Goal: Task Accomplishment & Management: Use online tool/utility

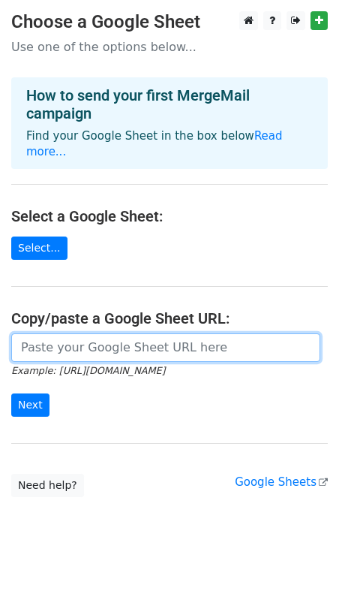
click at [113, 333] on input "url" at bounding box center [165, 347] width 309 height 29
paste input "https://docs.google.com/spreadsheets/d/1fuLmyNfpHevDV3h5v9k34sBElFWSAP6nvoAvBKU…"
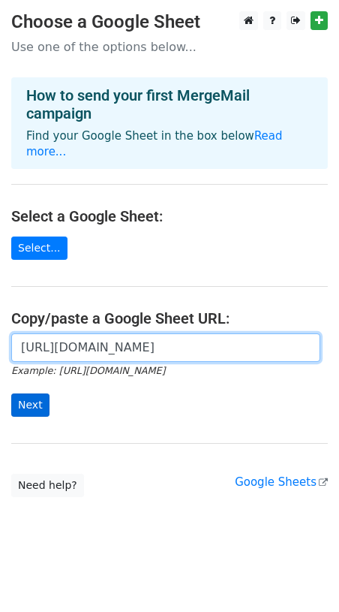
type input "https://docs.google.com/spreadsheets/d/1fuLmyNfpHevDV3h5v9k34sBElFWSAP6nvoAvBKU…"
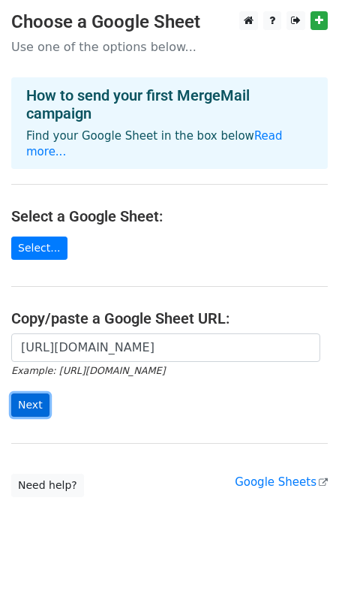
click at [31, 393] on input "Next" at bounding box center [30, 404] width 38 height 23
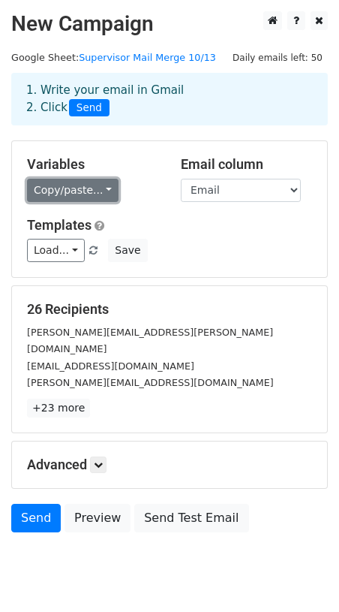
click at [98, 194] on link "Copy/paste..." at bounding box center [73, 190] width 92 height 23
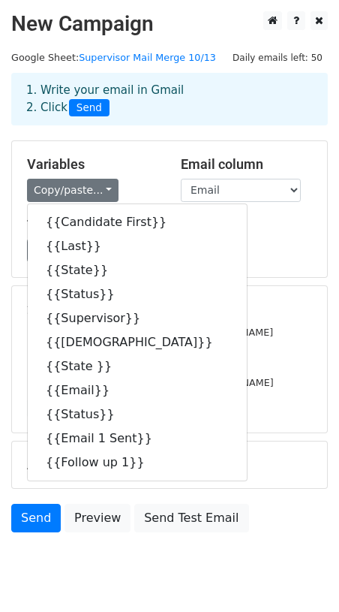
click at [150, 174] on div "Variables Copy/paste... {{Candidate First}} {{Last}} {{State}} {{Status}} {{Sup…" at bounding box center [93, 179] width 154 height 46
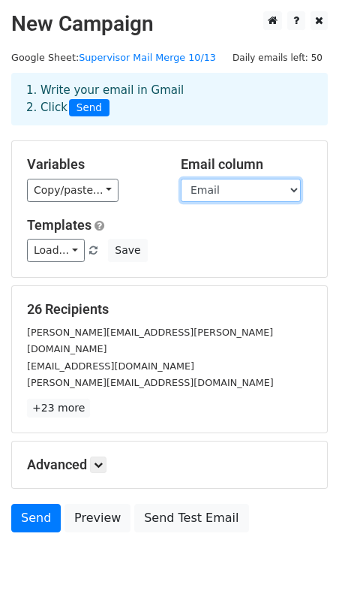
click at [216, 197] on select "Candidate First Last State Status Supervisor Sup Church State Email Status Emai…" at bounding box center [241, 190] width 120 height 23
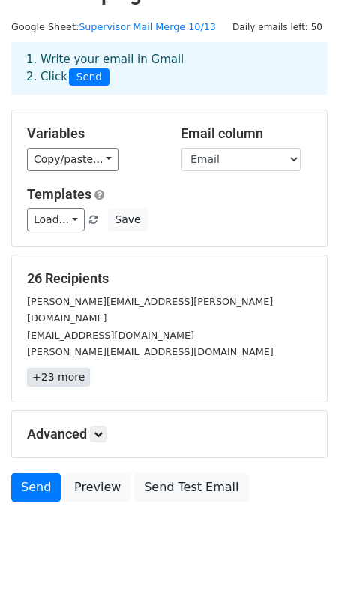
click at [72, 368] on link "+23 more" at bounding box center [58, 377] width 63 height 19
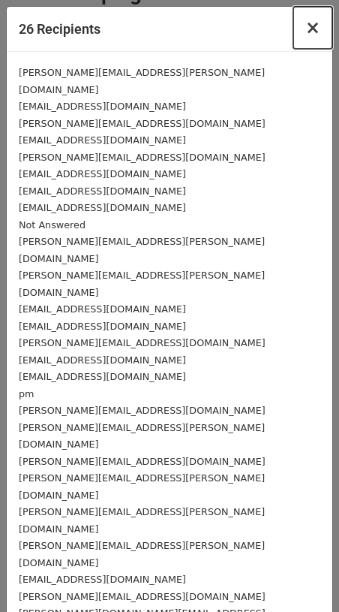
click at [314, 35] on span "×" at bounding box center [312, 27] width 15 height 21
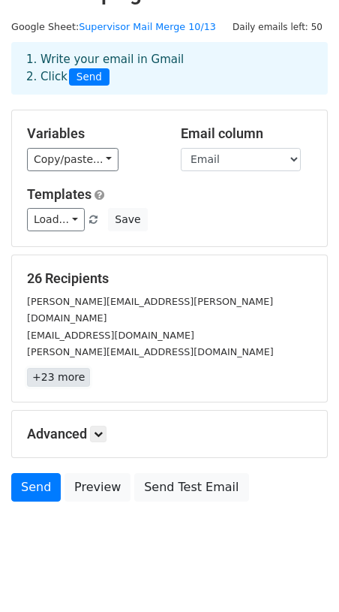
click at [52, 368] on link "+23 more" at bounding box center [58, 377] width 63 height 19
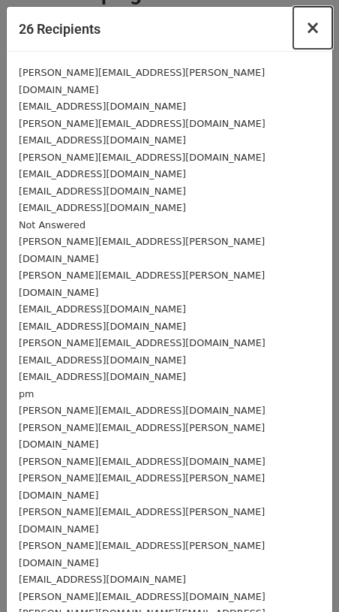
click at [307, 38] on button "×" at bounding box center [312, 28] width 39 height 42
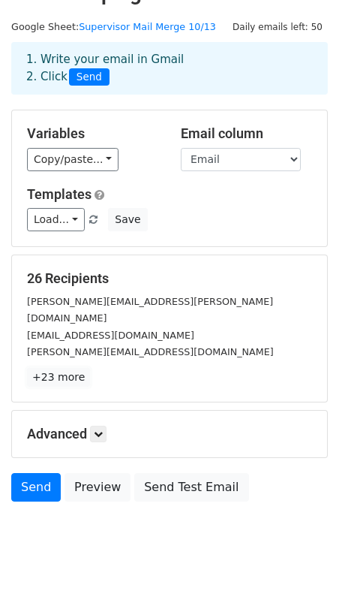
scroll to position [0, 0]
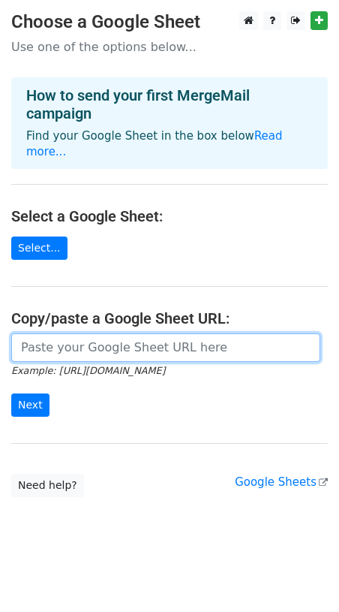
click at [78, 333] on input "url" at bounding box center [165, 347] width 309 height 29
paste input "https://docs.google.com/spreadsheets/d/1fuLmyNfpHevDV3h5v9k34sBElFWSAP6nvoAvBKU…"
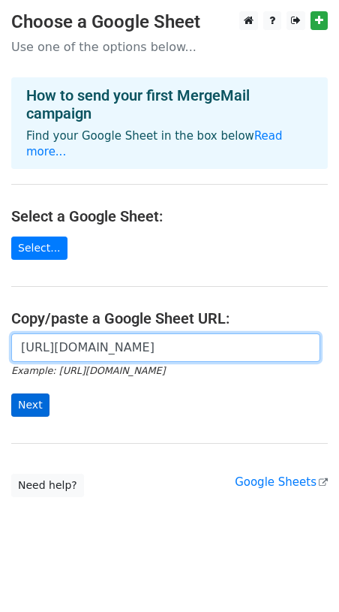
type input "https://docs.google.com/spreadsheets/d/1fuLmyNfpHevDV3h5v9k34sBElFWSAP6nvoAvBKU…"
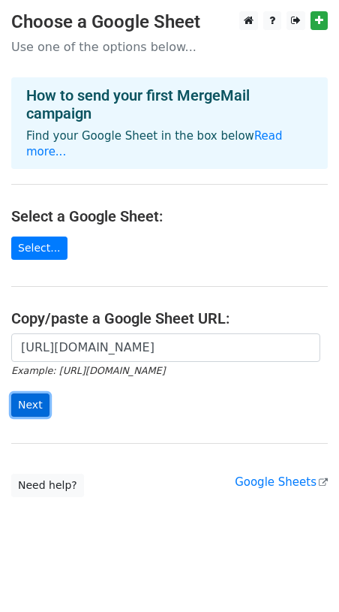
click at [29, 393] on input "Next" at bounding box center [30, 404] width 38 height 23
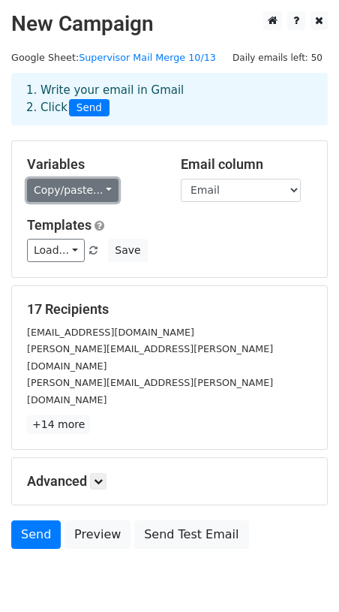
click at [103, 184] on link "Copy/paste..." at bounding box center [73, 190] width 92 height 23
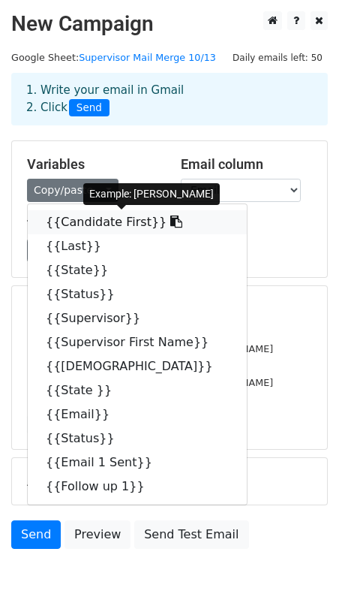
click at [92, 223] on link "{{Candidate First}}" at bounding box center [137, 222] width 219 height 24
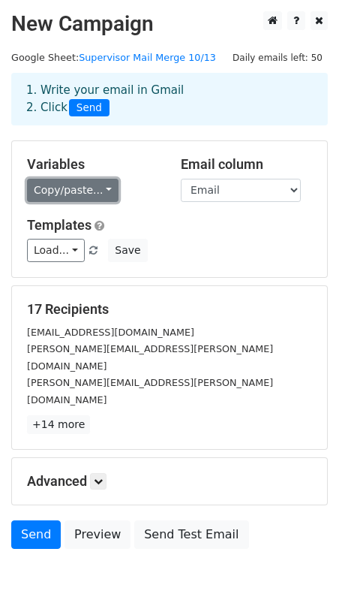
click at [100, 188] on link "Copy/paste..." at bounding box center [73, 190] width 92 height 23
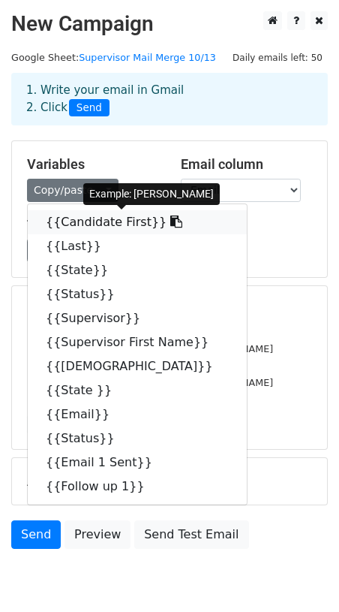
click at [170, 218] on icon at bounding box center [176, 221] width 12 height 12
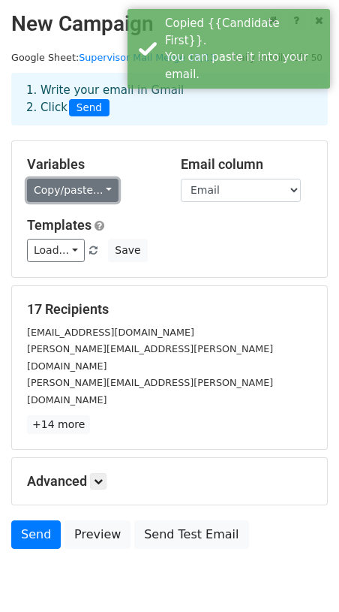
click at [104, 189] on link "Copy/paste..." at bounding box center [73, 190] width 92 height 23
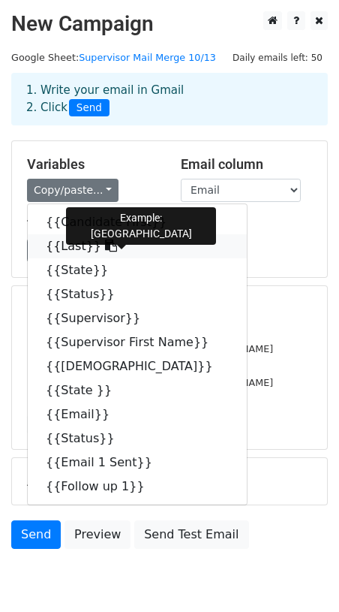
click at [68, 245] on link "{{Last}}" at bounding box center [137, 246] width 219 height 24
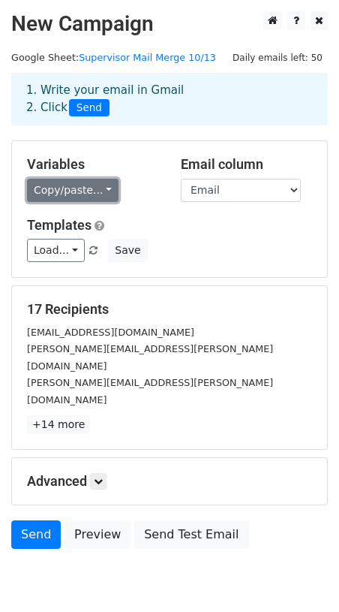
click at [90, 185] on link "Copy/paste..." at bounding box center [73, 190] width 92 height 23
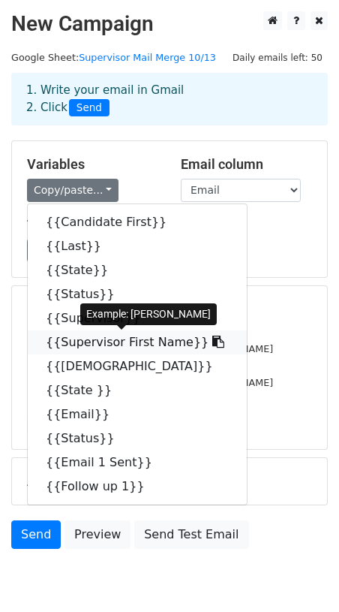
click at [102, 342] on link "{{Supervisor First Name}}" at bounding box center [137, 342] width 219 height 24
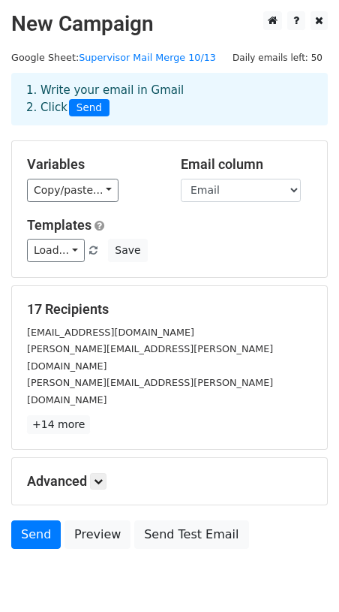
click at [235, 260] on div "Load... No templates saved Save" at bounding box center [170, 250] width 308 height 23
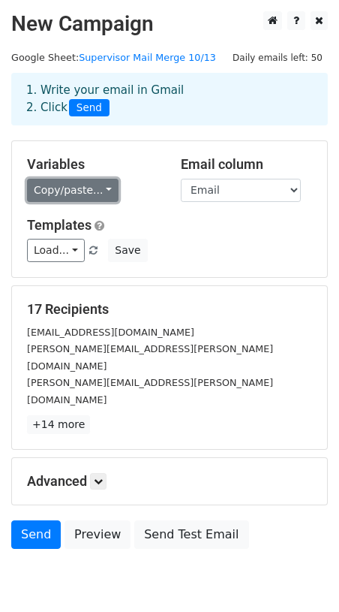
click at [94, 192] on link "Copy/paste..." at bounding box center [73, 190] width 92 height 23
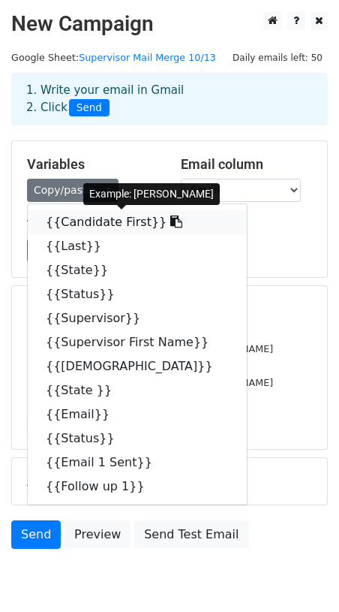
click at [101, 218] on link "{{Candidate First}}" at bounding box center [137, 222] width 219 height 24
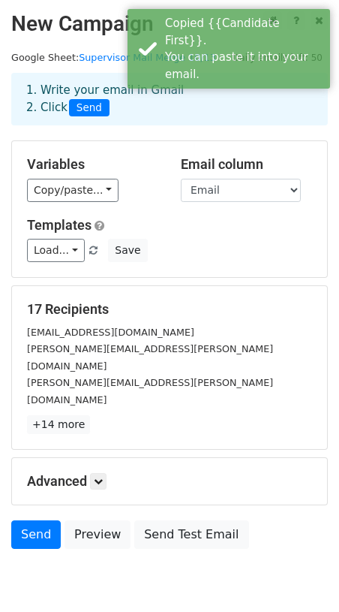
click at [174, 236] on div "Templates Load... No templates saved Save" at bounding box center [170, 240] width 308 height 46
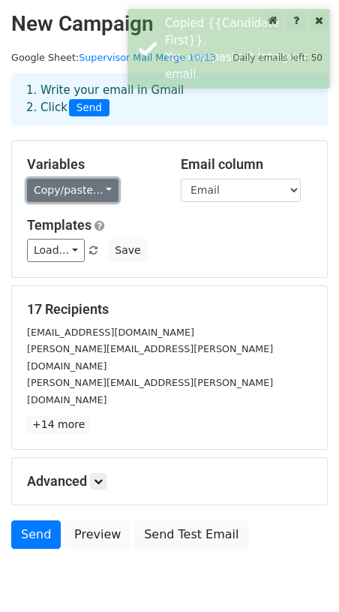
click at [89, 194] on link "Copy/paste..." at bounding box center [73, 190] width 92 height 23
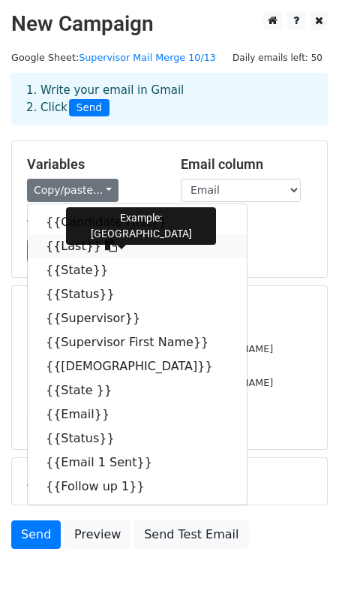
click at [69, 254] on link "{{Last}}" at bounding box center [137, 246] width 219 height 24
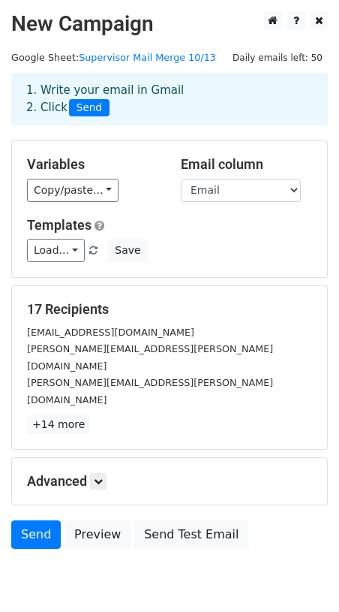
click at [231, 256] on div "Load... No templates saved Save" at bounding box center [170, 250] width 308 height 23
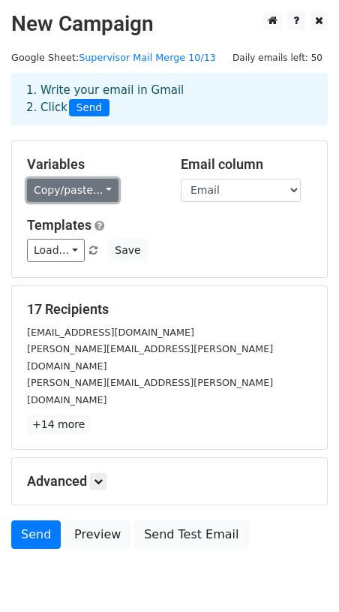
click at [75, 184] on link "Copy/paste..." at bounding box center [73, 190] width 92 height 23
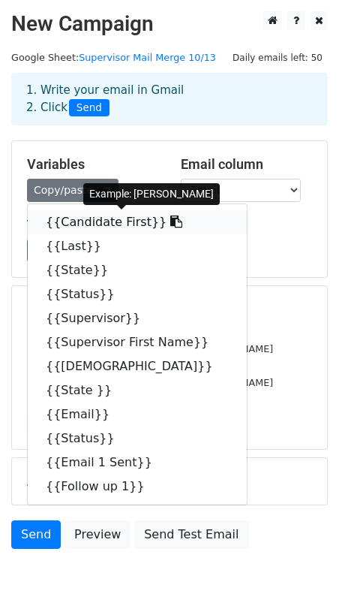
click at [177, 222] on link "{{Candidate First}}" at bounding box center [137, 222] width 219 height 24
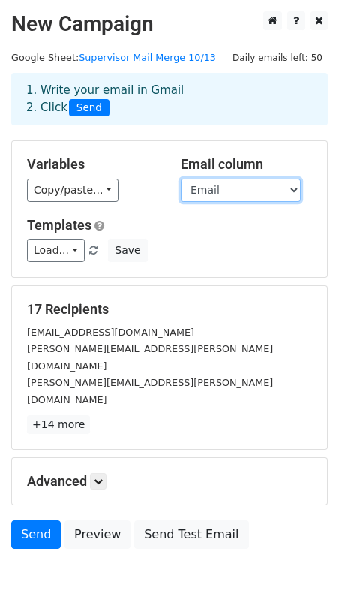
click at [252, 191] on select "Candidate First Last State Status Supervisor Supervisor First Name Sup Church S…" at bounding box center [241, 190] width 120 height 23
click at [181, 179] on select "Candidate First Last State Status Supervisor Supervisor First Name Sup Church S…" at bounding box center [241, 190] width 120 height 23
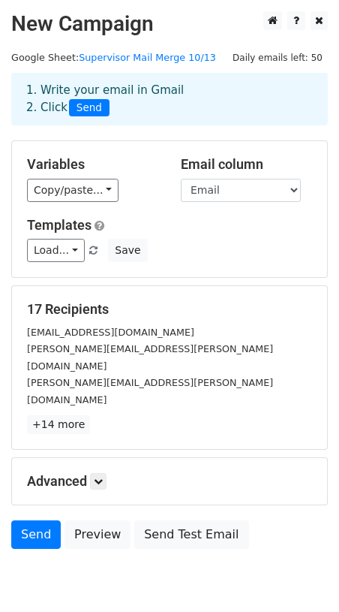
click at [184, 336] on div "mmoyer@thestone.life" at bounding box center [170, 331] width 308 height 17
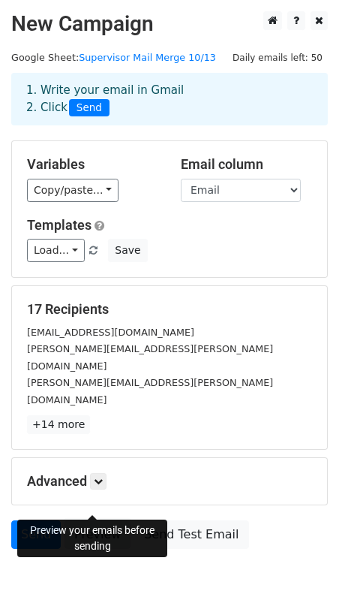
click at [108, 520] on link "Preview" at bounding box center [98, 534] width 66 height 29
click at [107, 520] on link "Preview" at bounding box center [98, 534] width 66 height 29
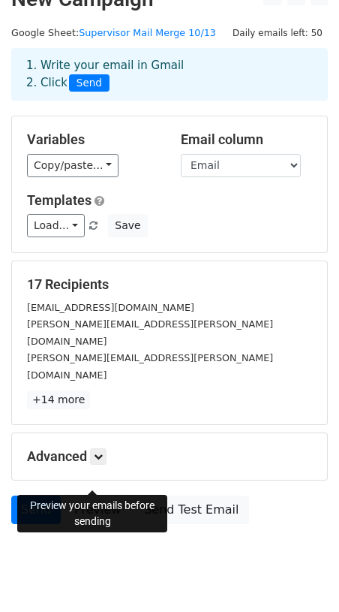
scroll to position [31, 0]
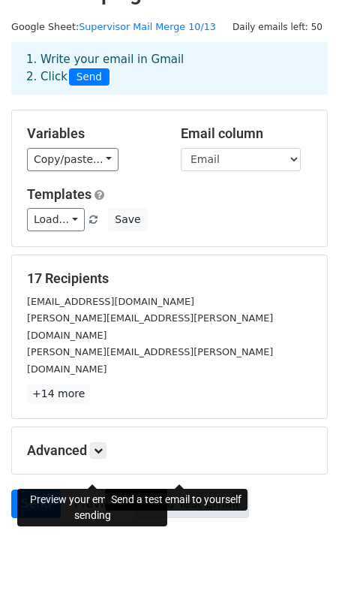
click at [198, 489] on link "Send Test Email" at bounding box center [191, 503] width 114 height 29
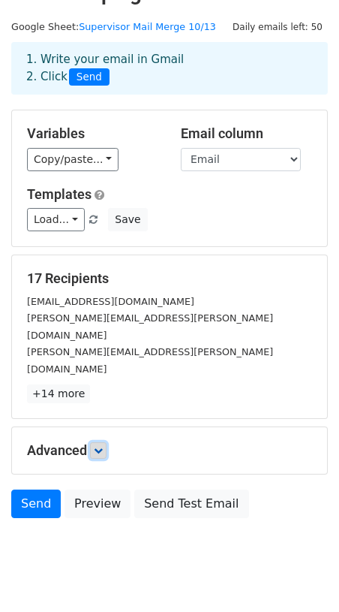
click at [102, 446] on icon at bounding box center [98, 450] width 9 height 9
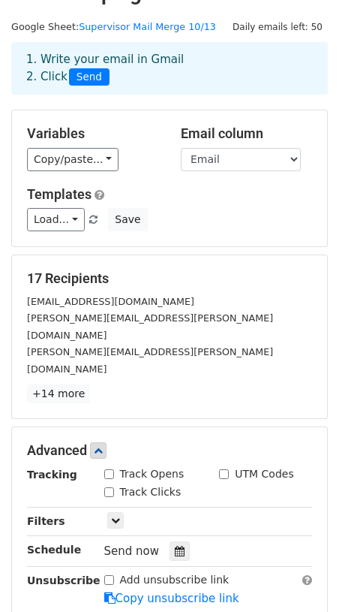
click at [109, 469] on input "Track Opens" at bounding box center [109, 474] width 10 height 10
checkbox input "true"
click at [109, 487] on input "Track Clicks" at bounding box center [109, 492] width 10 height 10
checkbox input "true"
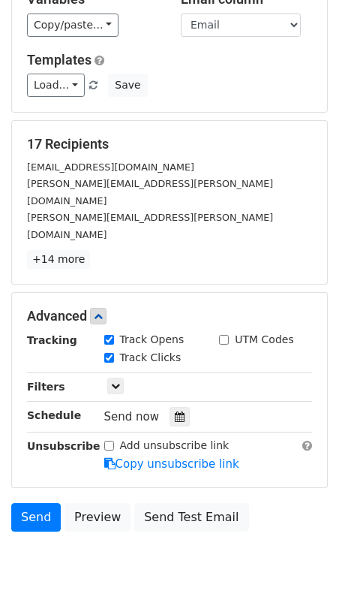
scroll to position [175, 0]
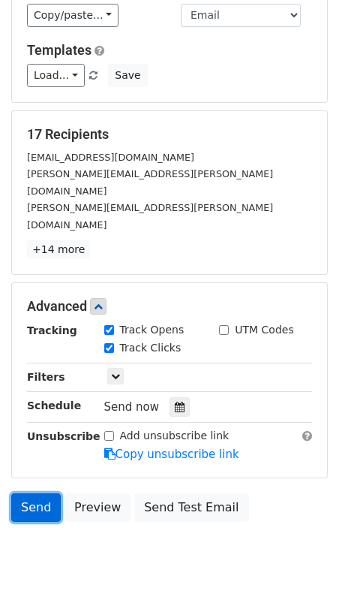
click at [38, 493] on link "Send" at bounding box center [36, 507] width 50 height 29
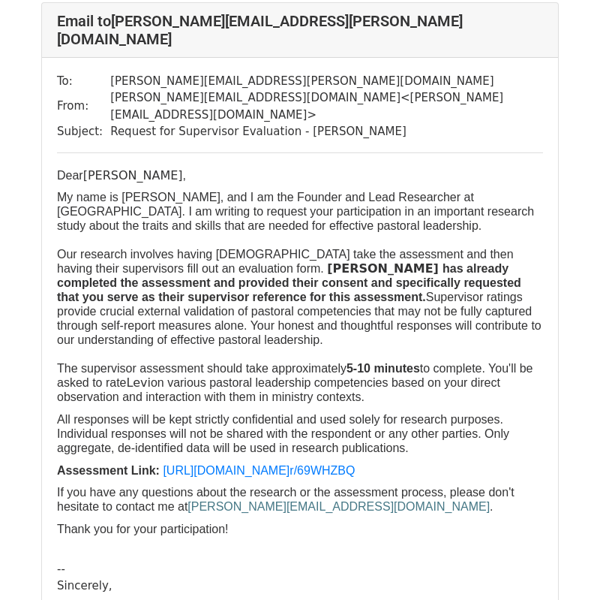
scroll to position [830, 0]
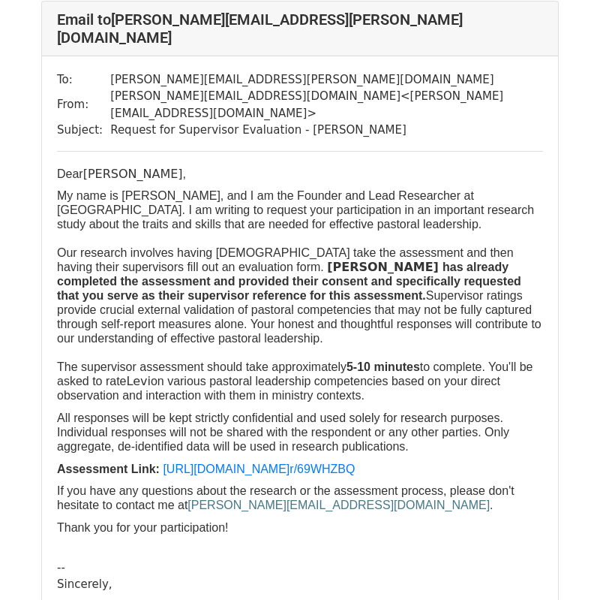
click at [524, 542] on div at bounding box center [300, 550] width 486 height 17
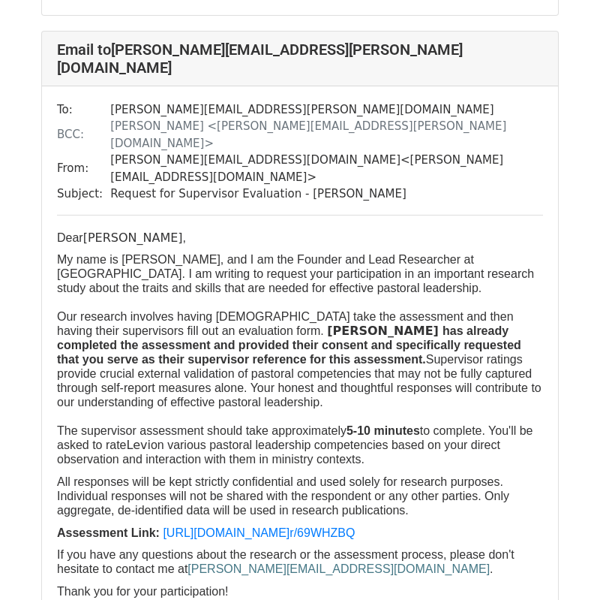
scroll to position [1492, 0]
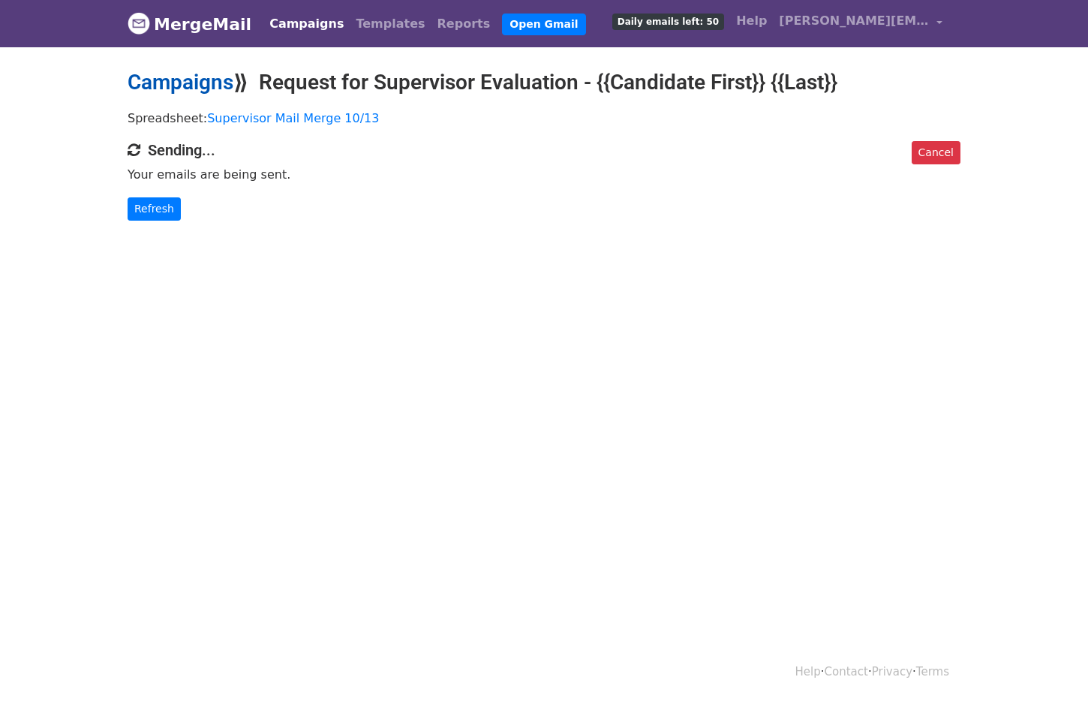
click at [212, 81] on link "Campaigns" at bounding box center [181, 82] width 106 height 25
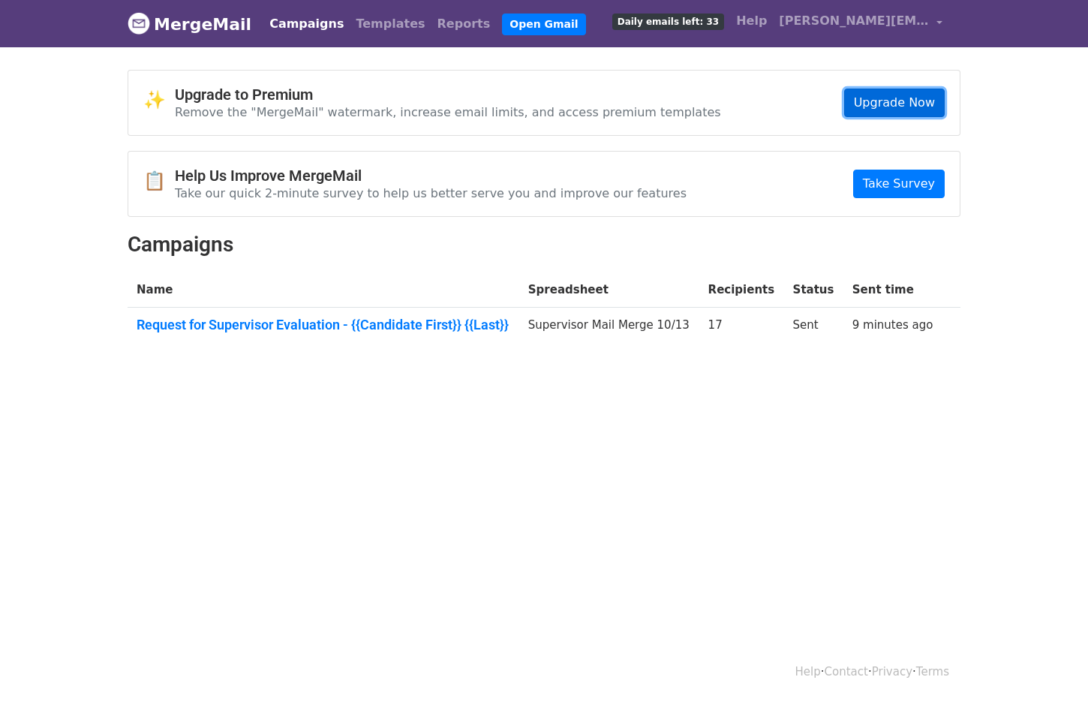
click at [906, 102] on link "Upgrade Now" at bounding box center [894, 103] width 101 height 29
